Goal: Navigation & Orientation: Find specific page/section

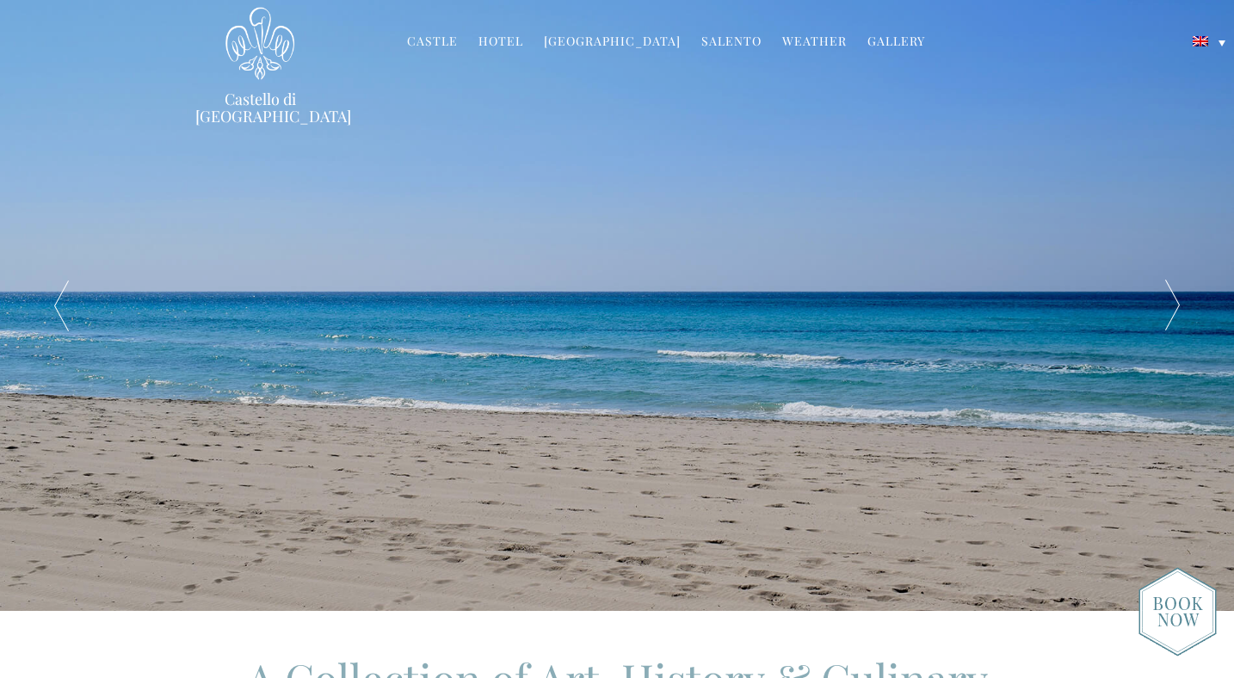
click at [891, 46] on link "Gallery" at bounding box center [897, 43] width 58 height 20
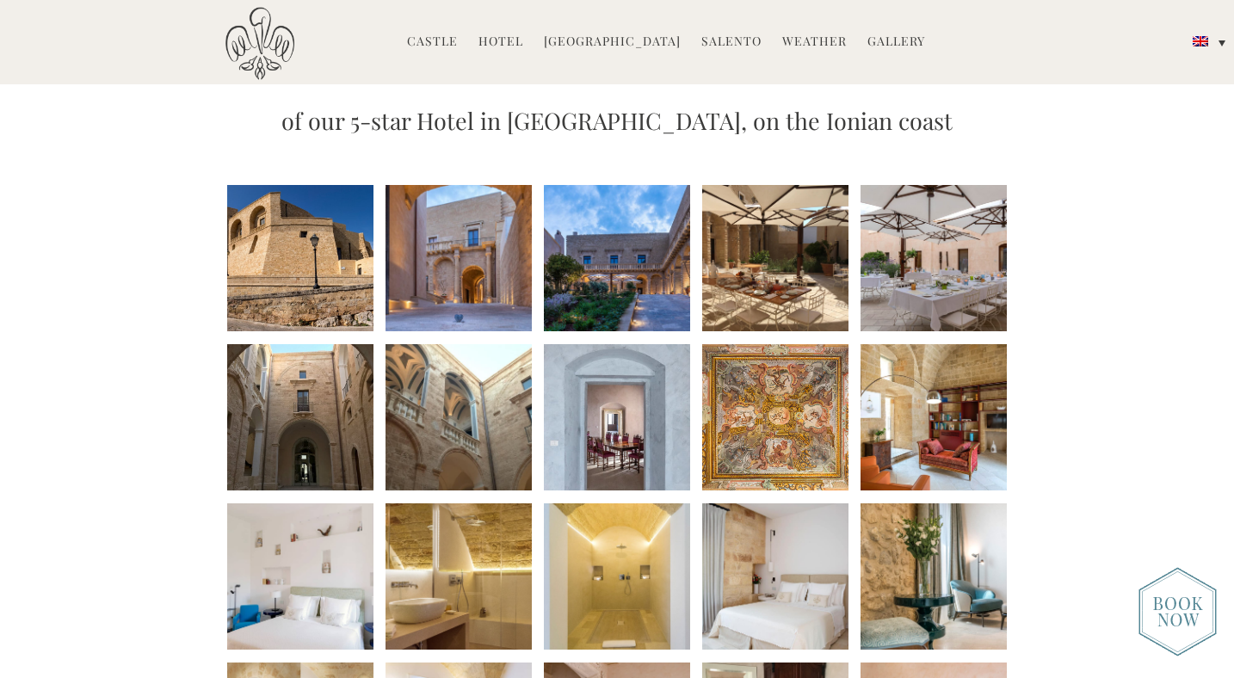
scroll to position [173, 0]
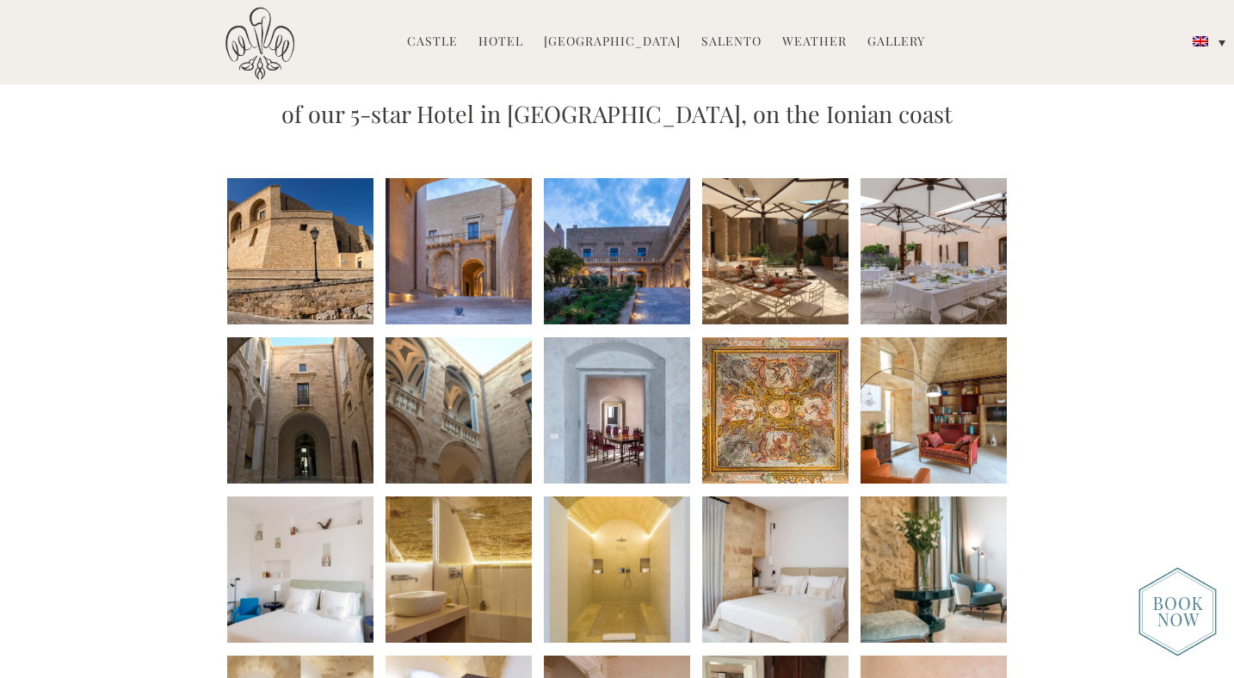
click at [450, 241] on li at bounding box center [459, 251] width 146 height 146
click at [458, 46] on link "Castle" at bounding box center [432, 43] width 51 height 20
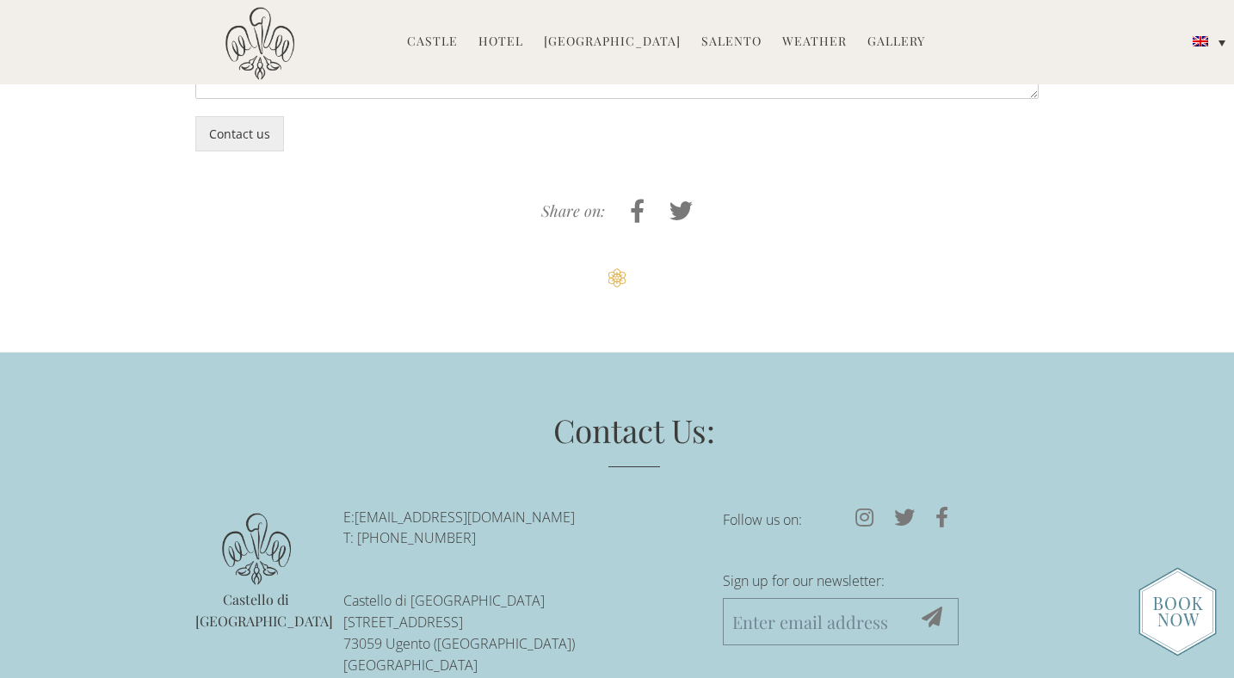
scroll to position [4521, 0]
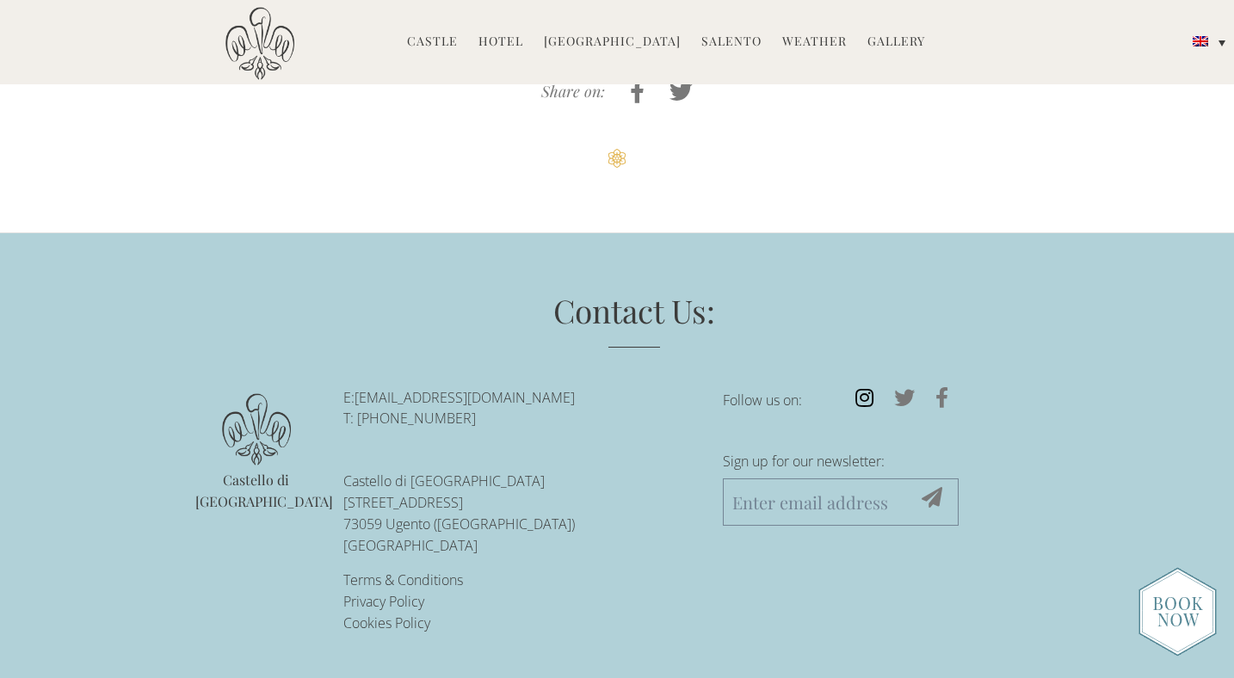
click at [869, 394] on icon at bounding box center [864, 397] width 39 height 21
